Goal: Task Accomplishment & Management: Complete application form

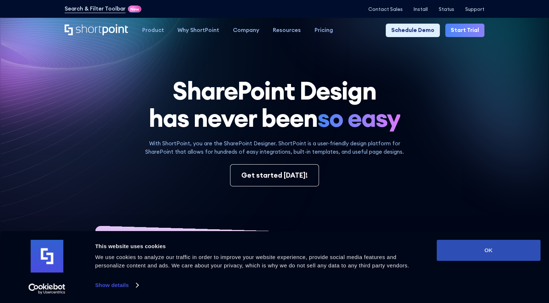
click at [470, 245] on button "OK" at bounding box center [488, 249] width 104 height 21
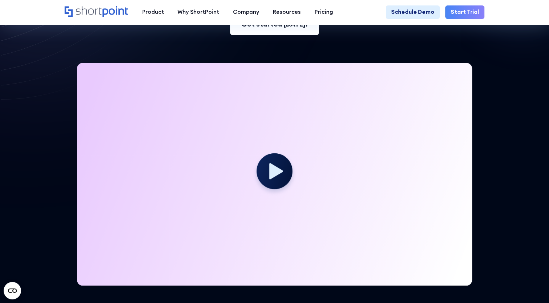
scroll to position [25, 0]
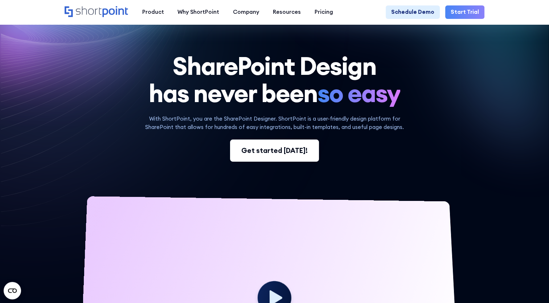
click at [279, 143] on link "Get started [DATE]!" at bounding box center [274, 150] width 89 height 22
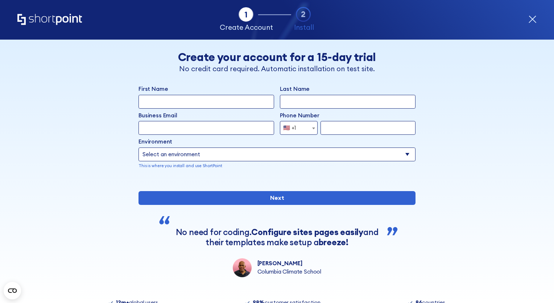
click at [197, 100] on input "First Name" at bounding box center [207, 102] width 136 height 14
type input "Rebecca"
type input "Whittle"
type input "rebecca.whittle@konecranes.com"
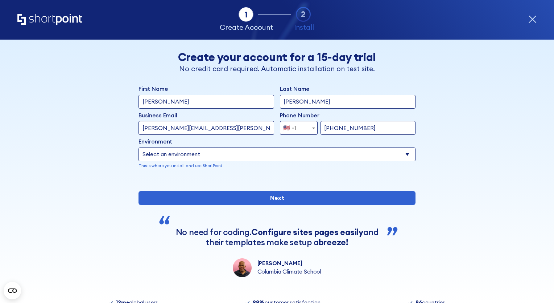
type input "256-214-3372"
click at [214, 152] on select "Select an environment Microsoft 365 SharePoint Online SharePoint 2019 (On-Premi…" at bounding box center [277, 154] width 277 height 14
select select "Microsoft 365"
click at [139, 147] on select "Select an environment Microsoft 365 SharePoint Online SharePoint 2019 (On-Premi…" at bounding box center [277, 154] width 277 height 14
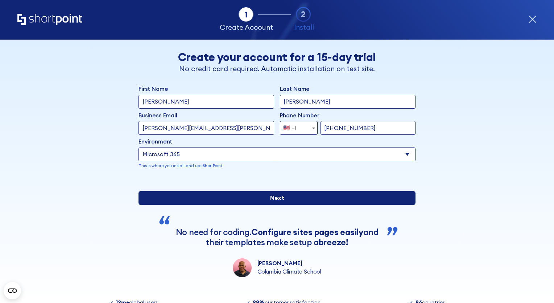
click at [193, 205] on input "Next" at bounding box center [277, 198] width 277 height 14
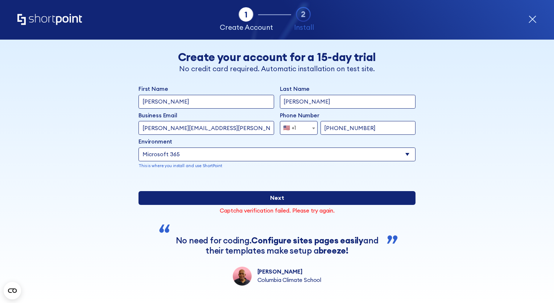
click at [256, 205] on input "Next" at bounding box center [277, 198] width 277 height 14
